Goal: Complete application form

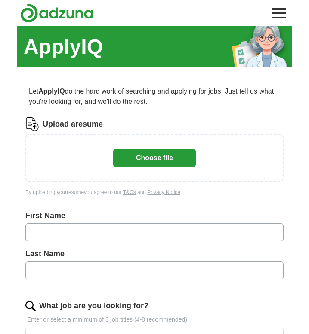
click at [145, 161] on button "Choose file" at bounding box center [154, 158] width 83 height 18
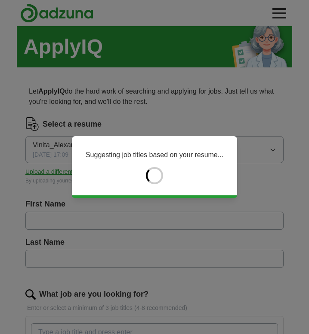
type input "******"
type input "*********"
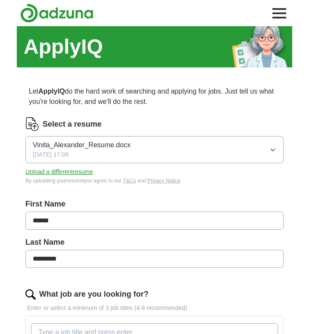
click at [275, 147] on icon "button" at bounding box center [272, 150] width 7 height 7
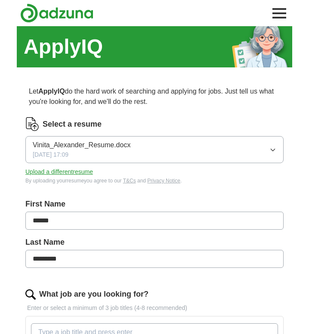
click at [91, 146] on span "Vinita_Alexander_Resume.docx" at bounding box center [82, 145] width 98 height 10
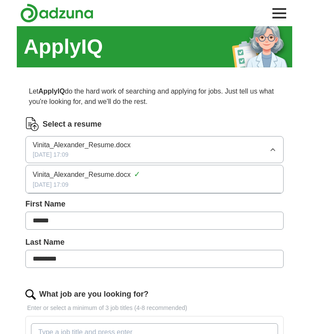
click at [137, 193] on li "Vinita_Alexander_Resume.docx ✓ [DATE] 17:09" at bounding box center [154, 179] width 257 height 28
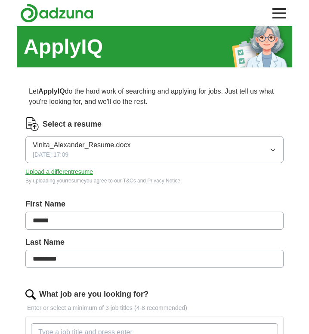
click at [55, 169] on button "Upload a different resume" at bounding box center [58, 172] width 67 height 9
click at [42, 172] on button "Upload a different resume" at bounding box center [58, 172] width 67 height 9
click at [71, 168] on button "Upload a different resume" at bounding box center [58, 172] width 67 height 9
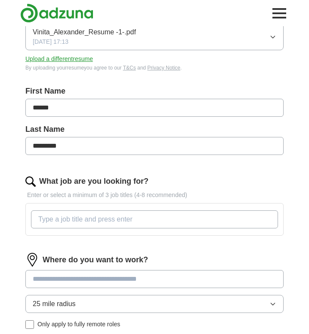
scroll to position [131, 0]
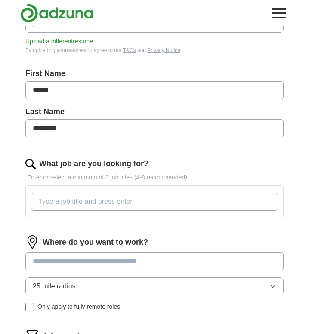
click at [72, 202] on input "What job are you looking for?" at bounding box center [154, 202] width 247 height 18
type input "internal communications"
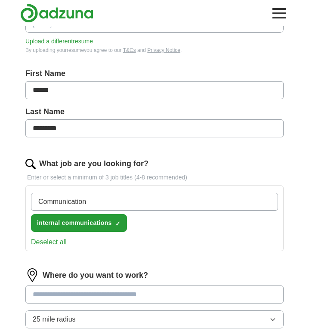
type input "Communications"
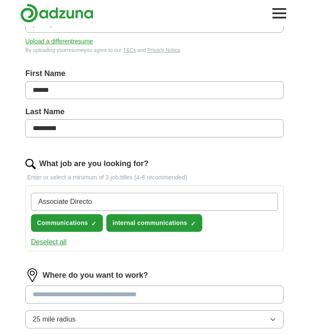
type input "Associate Director"
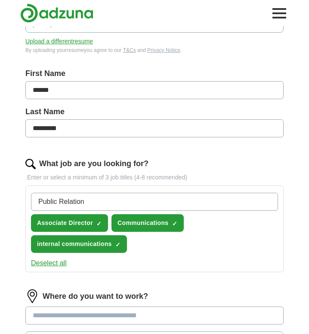
type input "Public Relations"
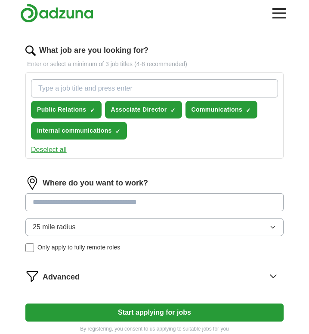
scroll to position [265, 0]
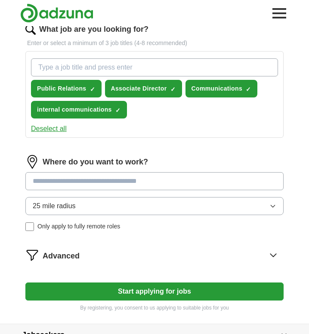
click at [70, 182] on input at bounding box center [154, 181] width 258 height 18
type input "**********"
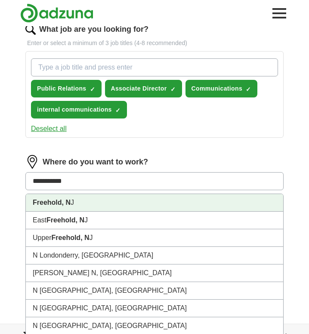
click at [81, 203] on li "Freehold, N J" at bounding box center [154, 203] width 257 height 18
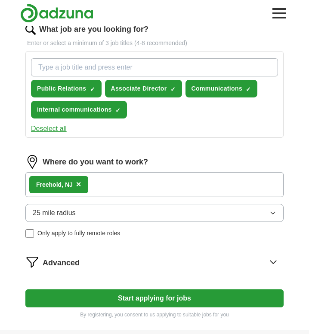
click at [80, 205] on button "25 mile radius" at bounding box center [154, 213] width 258 height 18
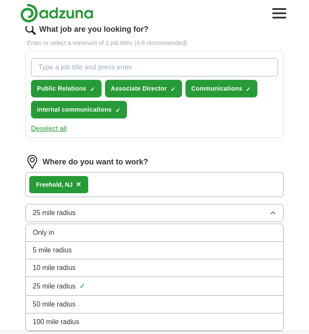
click at [72, 309] on span "50 mile radius" at bounding box center [54, 305] width 43 height 10
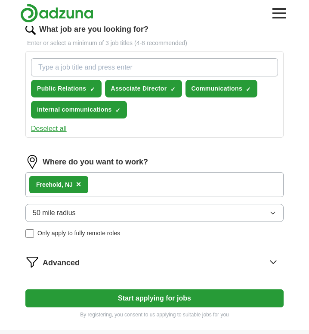
scroll to position [307, 0]
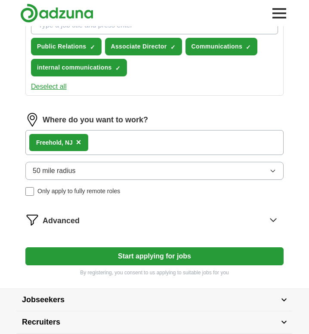
click at [114, 218] on div "Advanced" at bounding box center [163, 220] width 241 height 14
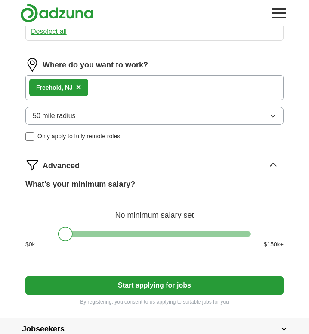
scroll to position [364, 0]
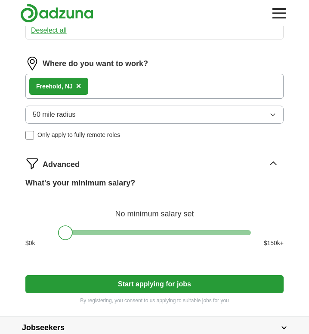
click at [94, 287] on button "Start applying for jobs" at bounding box center [154, 284] width 258 height 18
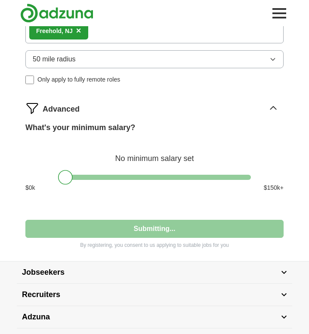
select select "**"
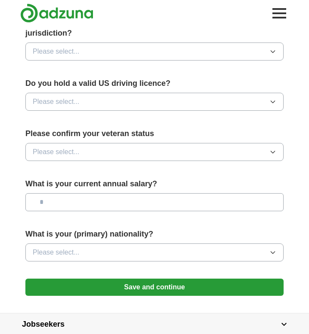
scroll to position [599, 0]
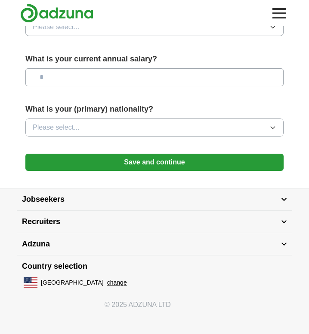
click at [95, 164] on button "Save and continue" at bounding box center [154, 162] width 258 height 17
